Goal: Check status: Check status

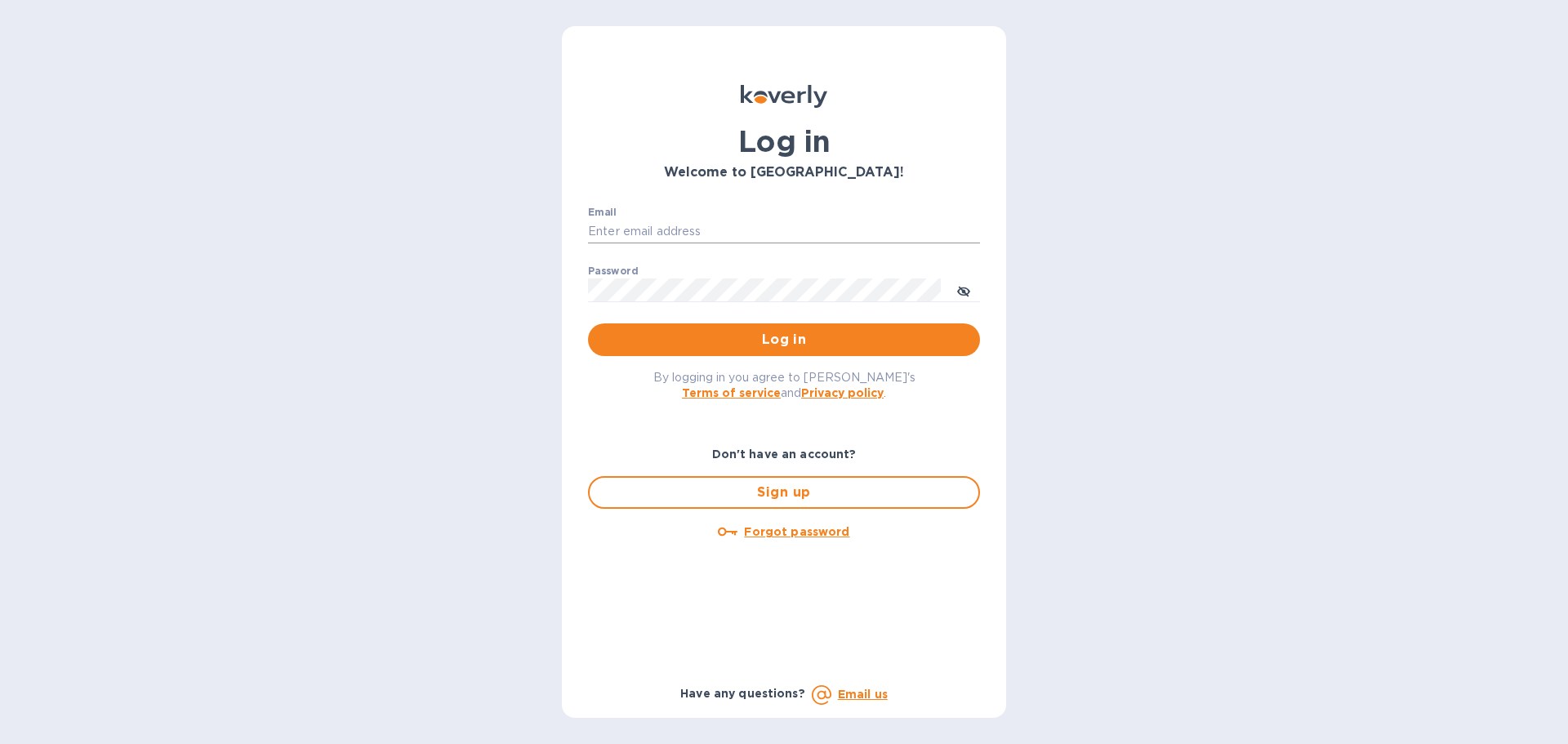
click at [688, 238] on input "Email" at bounding box center [784, 232] width 392 height 25
type input "[PERSON_NAME][EMAIL_ADDRESS][PERSON_NAME][DOMAIN_NAME]"
click at [805, 339] on span "Log in" at bounding box center [784, 340] width 366 height 20
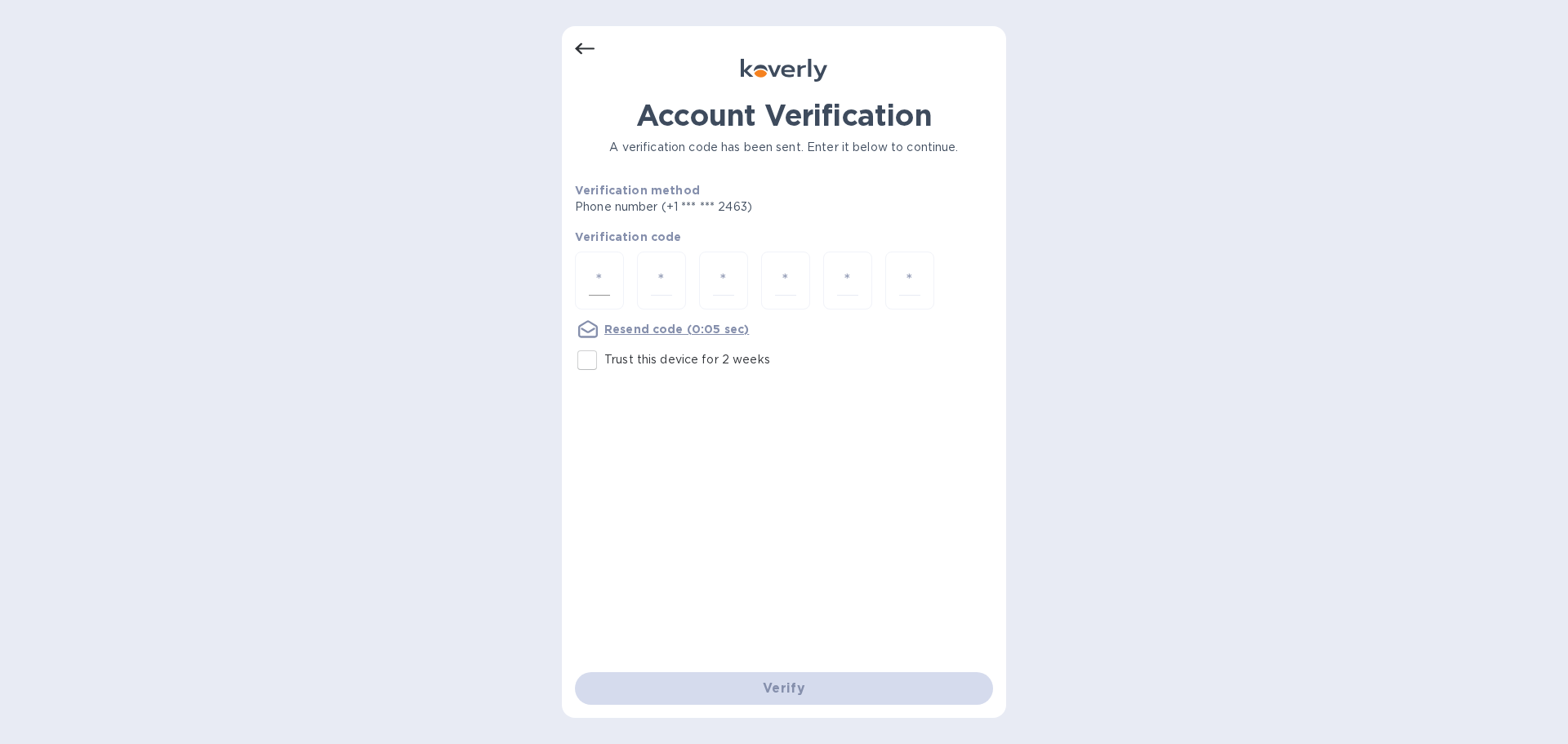
click at [597, 263] on div at bounding box center [599, 280] width 49 height 58
type input "7"
type input "2"
type input "0"
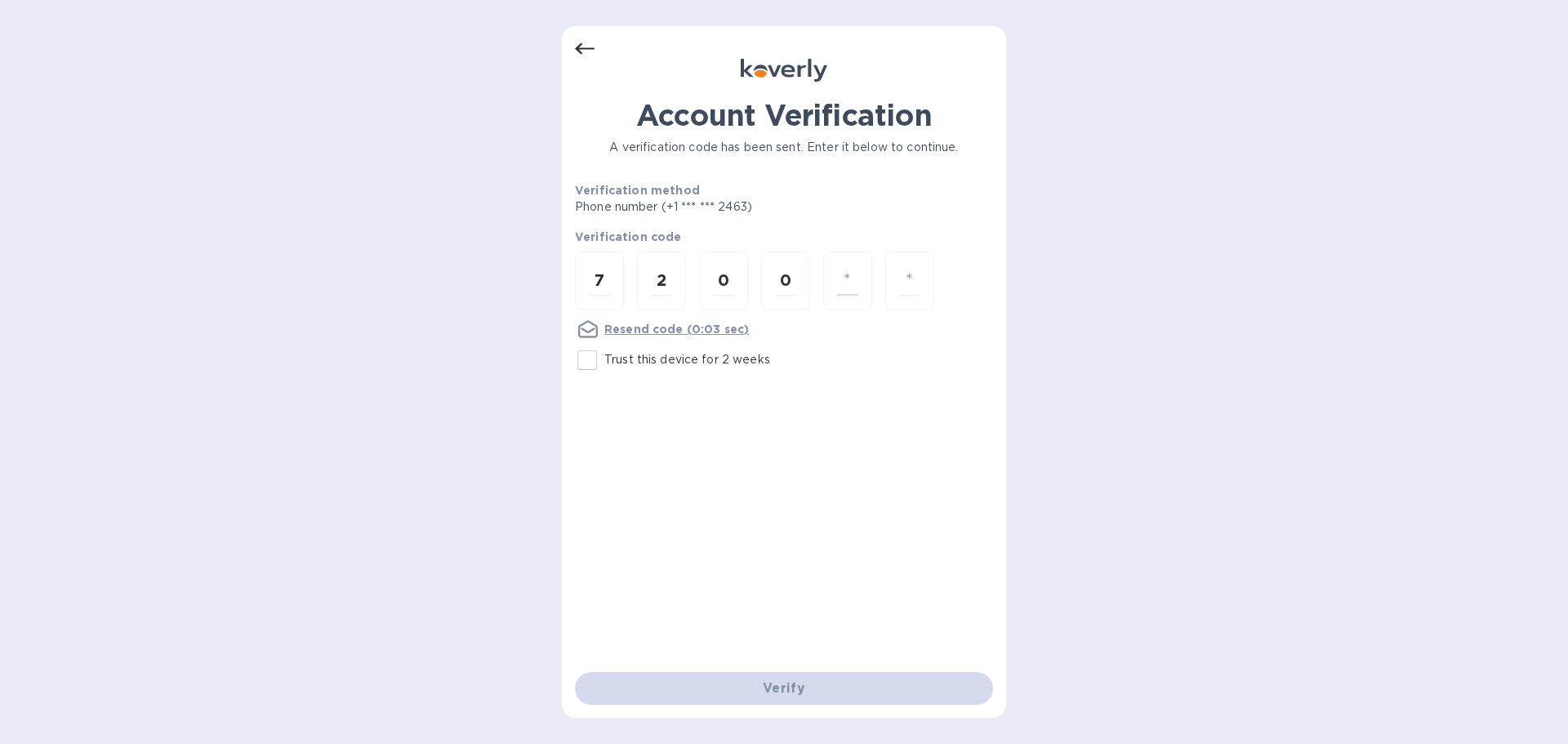
type input "3"
type input "0"
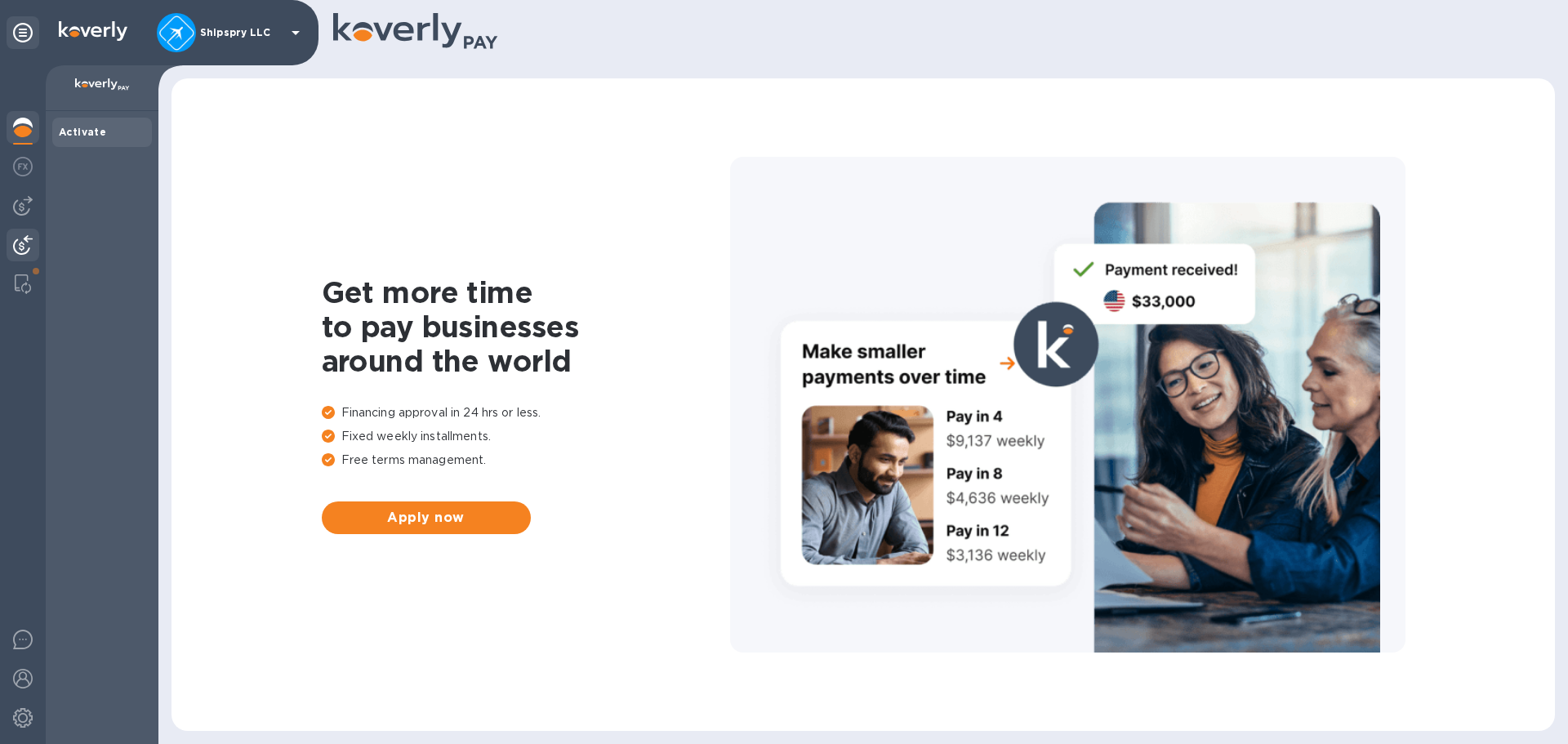
click at [22, 242] on img at bounding box center [23, 245] width 20 height 20
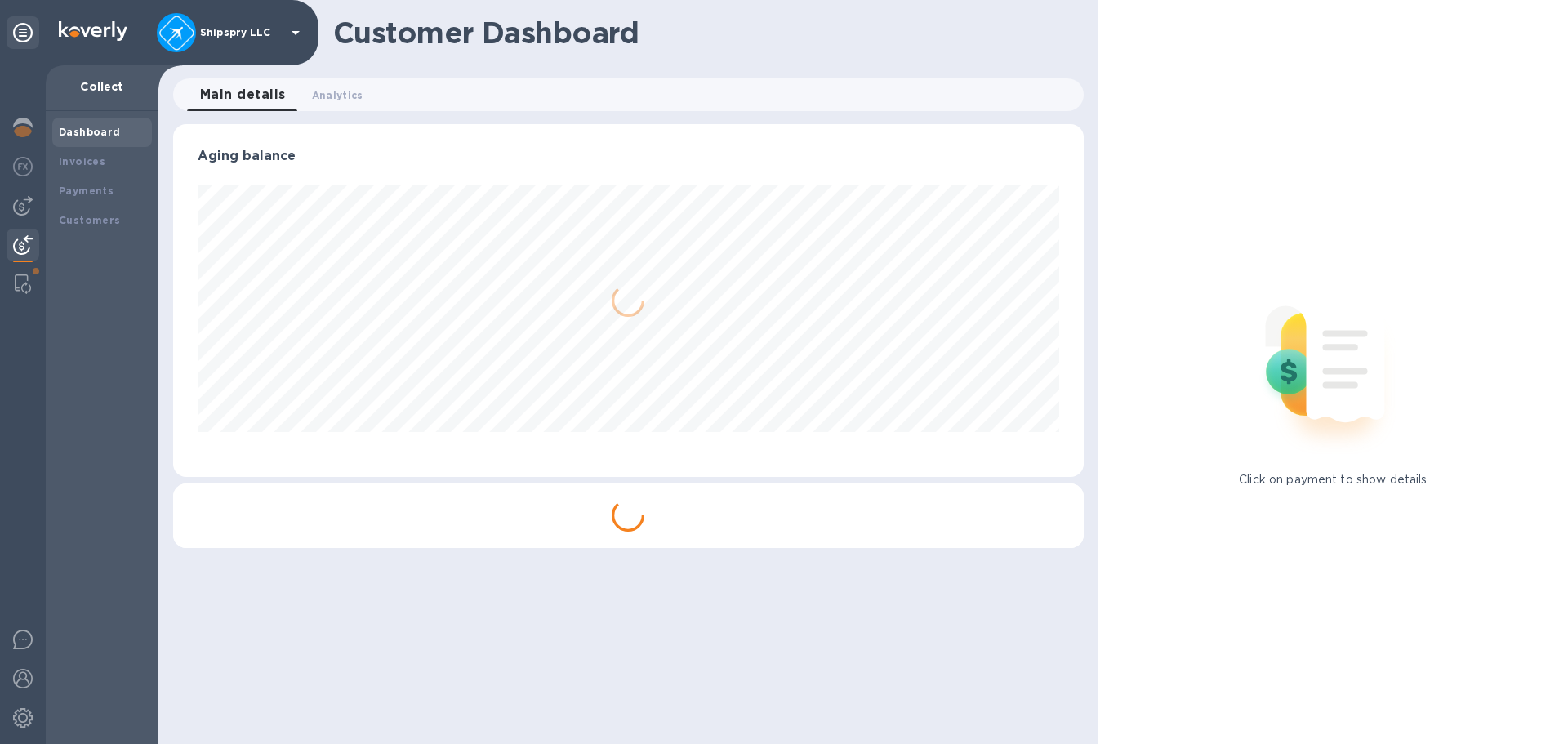
scroll to position [353, 910]
click at [81, 188] on b "Payments" at bounding box center [86, 191] width 55 height 12
